Goal: Task Accomplishment & Management: Complete application form

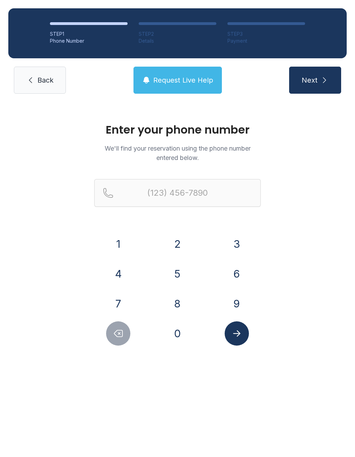
click at [182, 276] on button "5" at bounding box center [178, 274] width 24 height 24
click at [186, 332] on button "0" at bounding box center [178, 333] width 24 height 24
click at [121, 240] on button "1" at bounding box center [118, 244] width 24 height 24
click at [242, 277] on button "6" at bounding box center [237, 274] width 24 height 24
click at [245, 298] on button "9" at bounding box center [237, 304] width 24 height 24
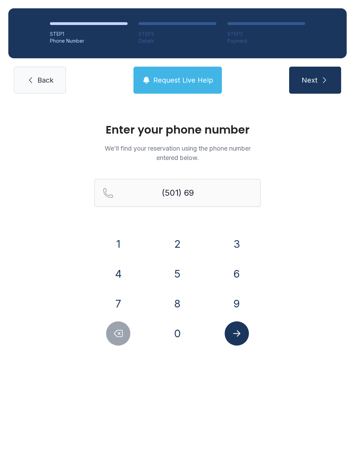
click at [124, 304] on button "7" at bounding box center [118, 304] width 24 height 24
click at [239, 271] on button "6" at bounding box center [237, 274] width 24 height 24
click at [124, 272] on button "4" at bounding box center [118, 274] width 24 height 24
click at [119, 245] on button "1" at bounding box center [118, 244] width 24 height 24
click at [124, 245] on button "1" at bounding box center [118, 244] width 24 height 24
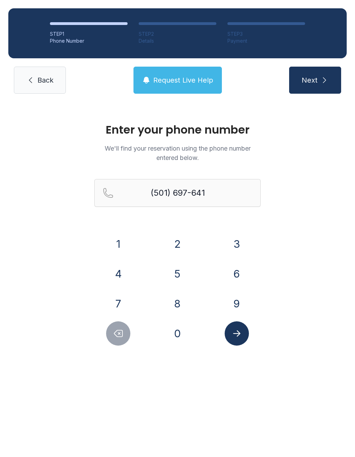
type input "[PHONE_NUMBER]"
click at [320, 87] on button "Next" at bounding box center [316, 80] width 52 height 27
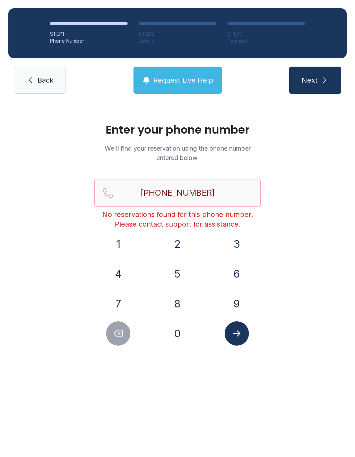
click at [231, 336] on button "Submit lookup form" at bounding box center [237, 333] width 24 height 24
click at [178, 60] on div "STEP 1 Phone Number STEP 2 Details STEP 3 Payment Back Request Live Help Next" at bounding box center [177, 51] width 355 height 102
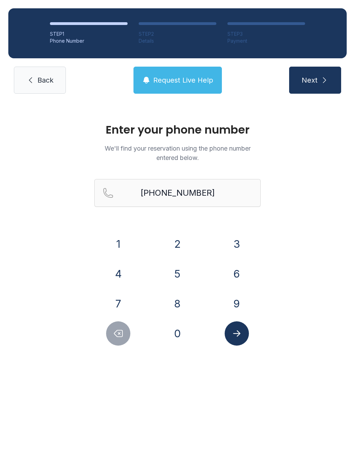
click at [183, 71] on button "Request Live Help" at bounding box center [178, 80] width 89 height 27
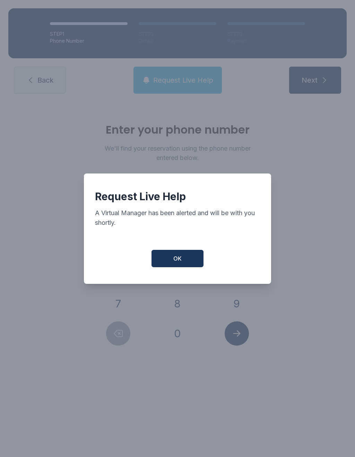
click at [187, 264] on button "OK" at bounding box center [178, 258] width 52 height 17
